Goal: Check status: Check status

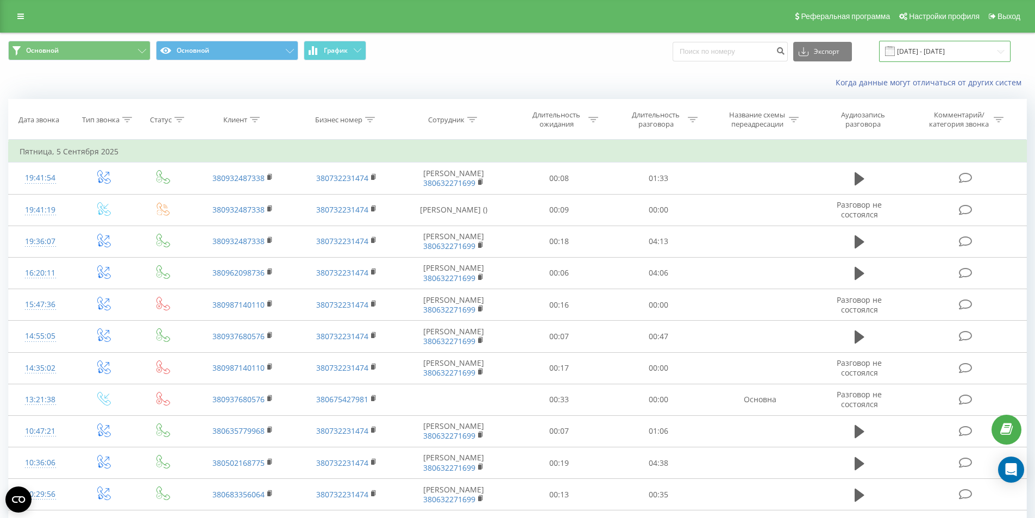
click at [920, 57] on input "[DATE] - [DATE]" at bounding box center [945, 51] width 132 height 21
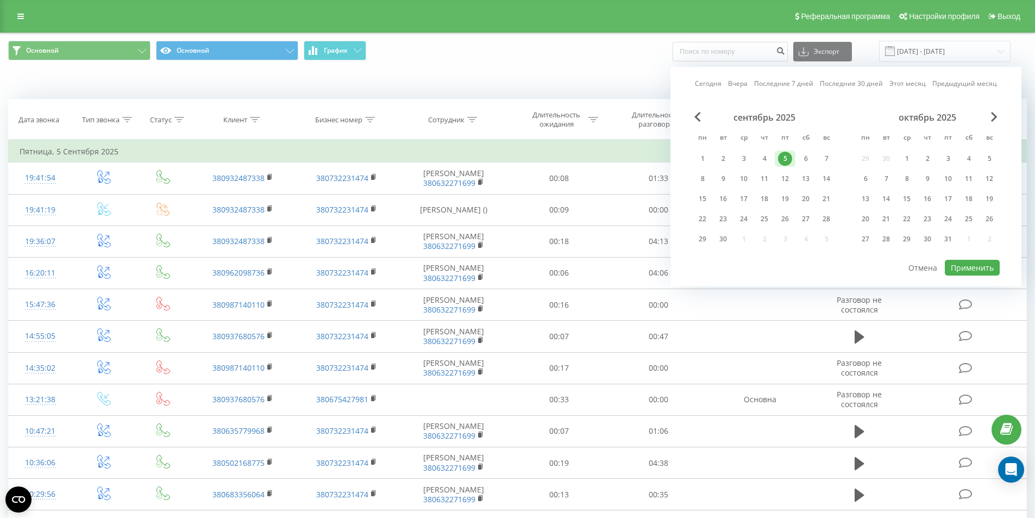
click at [717, 87] on link "Сегодня" at bounding box center [708, 83] width 27 height 10
click at [976, 273] on button "Применить" at bounding box center [972, 268] width 55 height 16
type input "[DATE] - [DATE]"
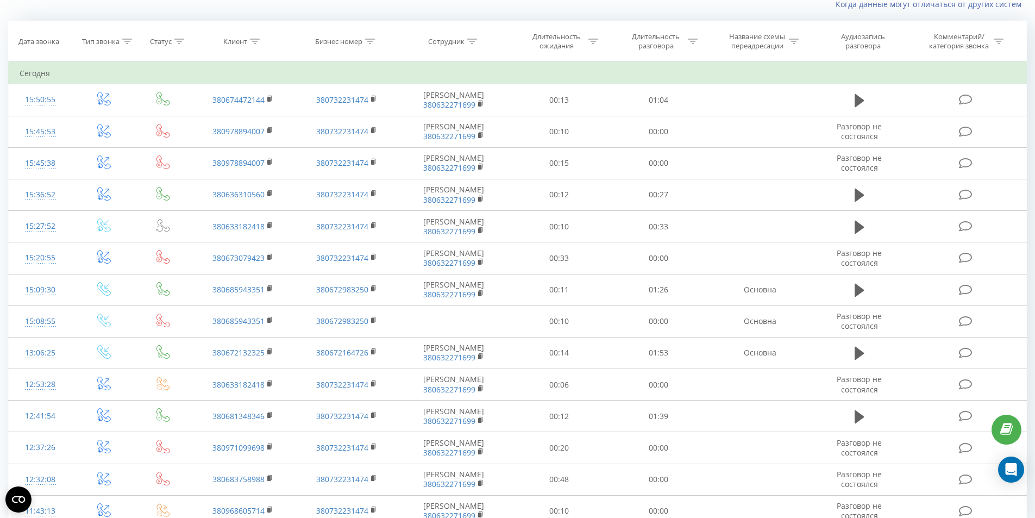
scroll to position [128, 0]
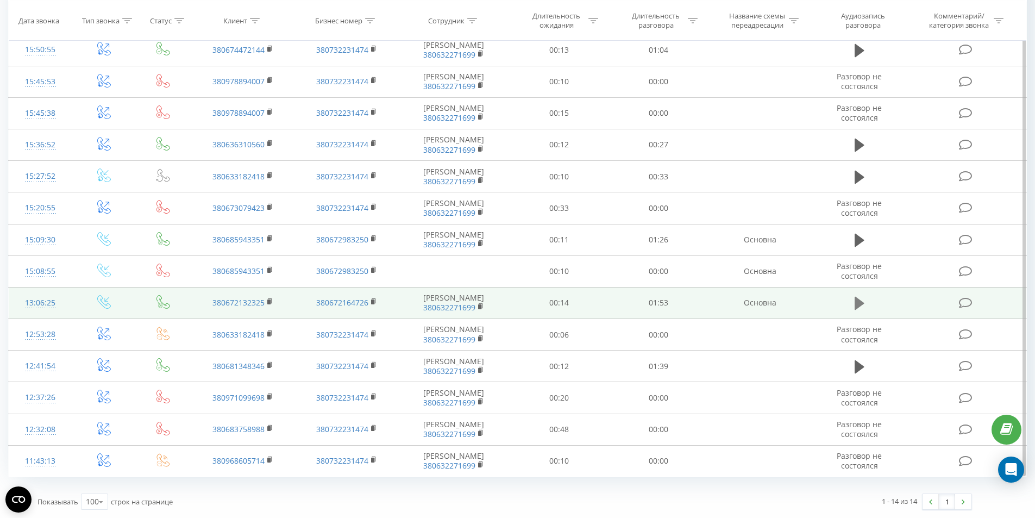
click at [859, 299] on icon at bounding box center [860, 303] width 10 height 15
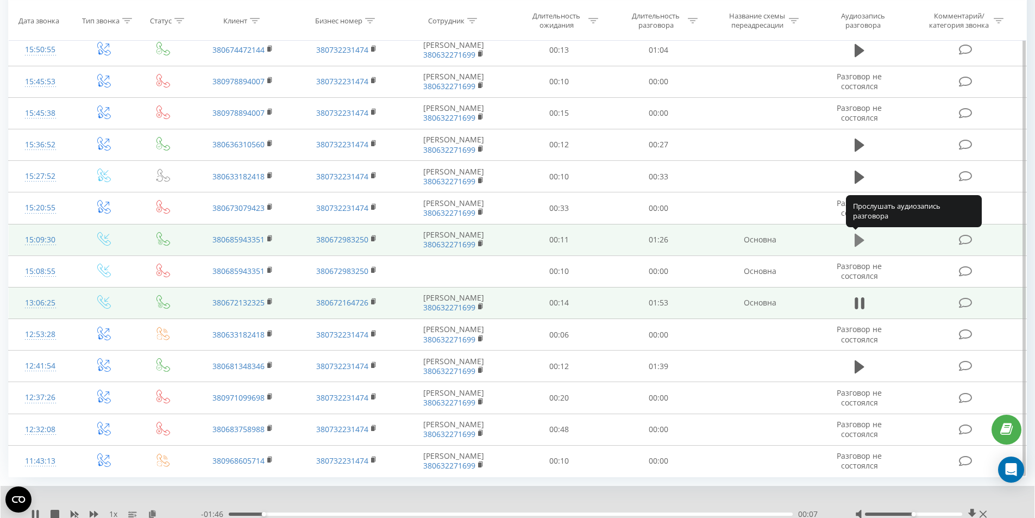
click at [858, 241] on icon at bounding box center [860, 240] width 10 height 13
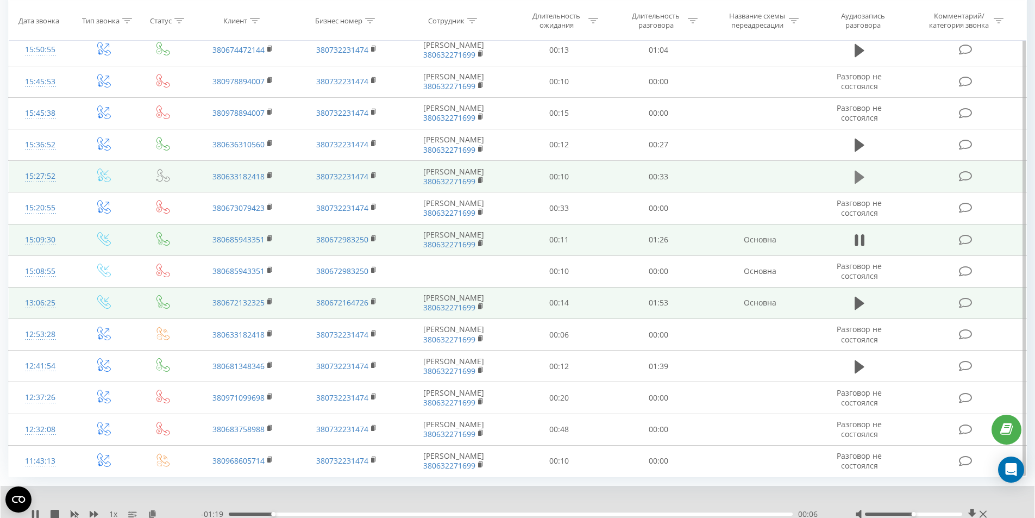
click at [859, 177] on icon at bounding box center [860, 176] width 10 height 13
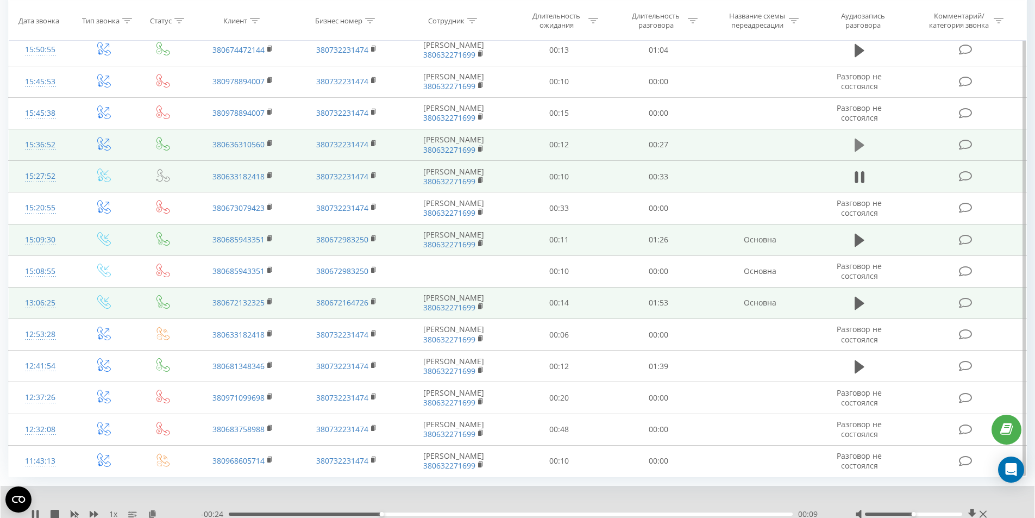
click at [858, 141] on icon at bounding box center [860, 145] width 10 height 13
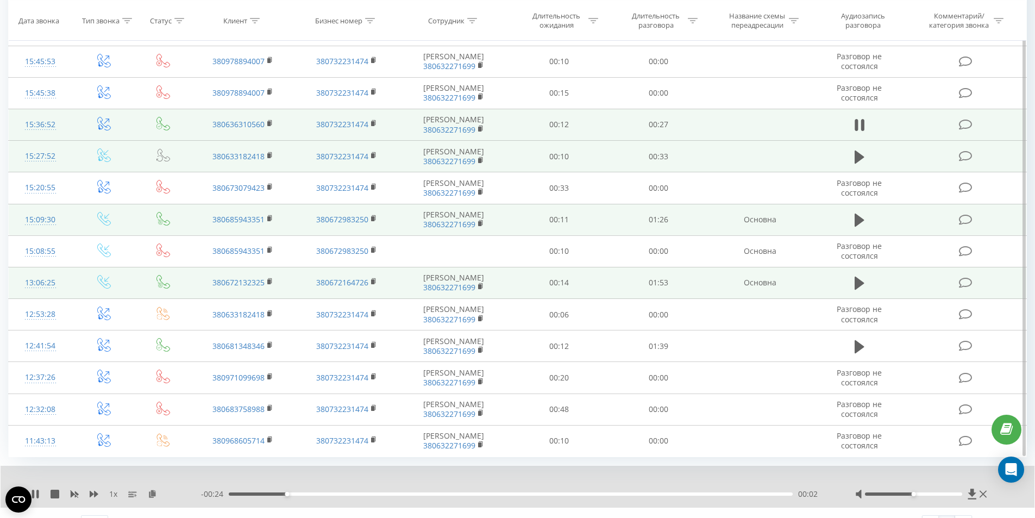
scroll to position [170, 0]
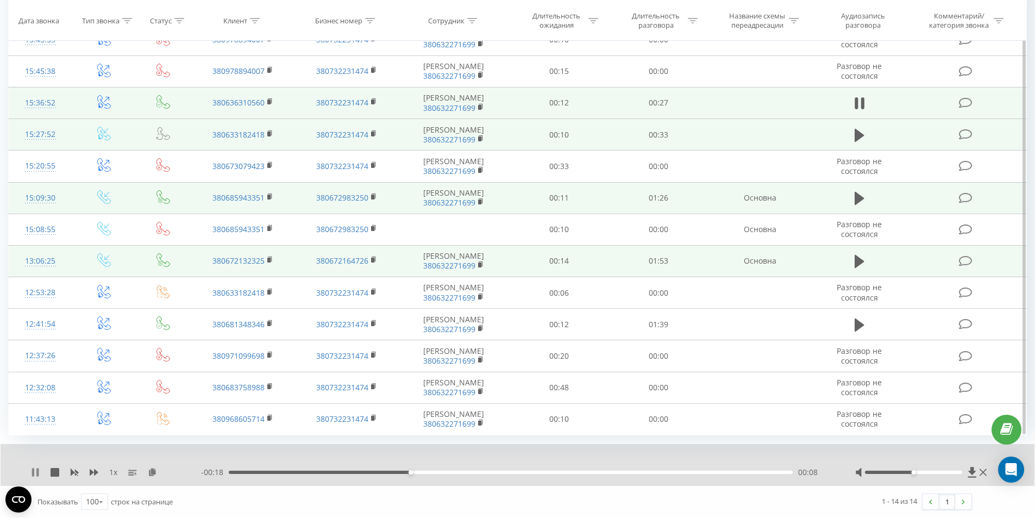
click at [36, 472] on icon at bounding box center [35, 472] width 9 height 9
